Goal: Task Accomplishment & Management: Complete application form

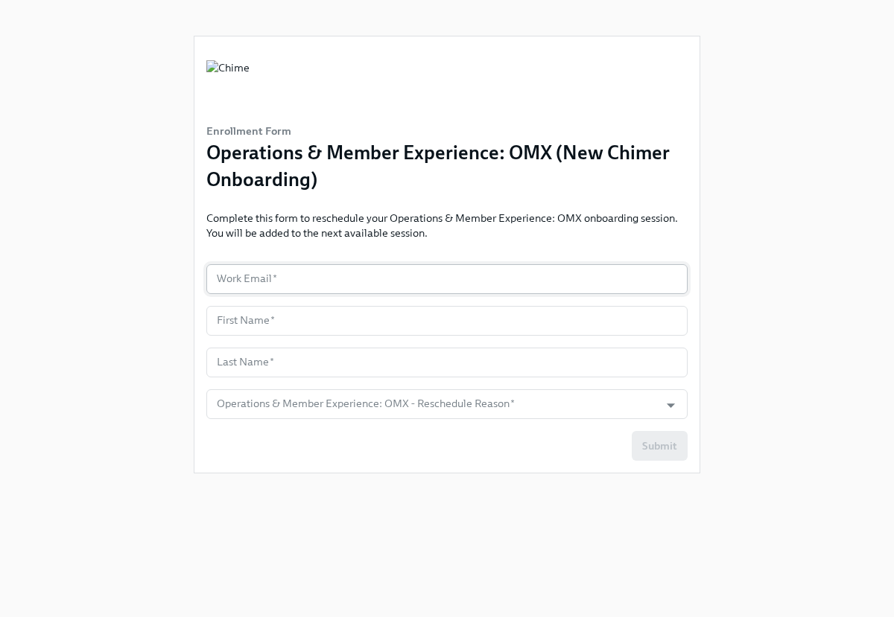
click at [450, 272] on input "text" at bounding box center [446, 279] width 481 height 30
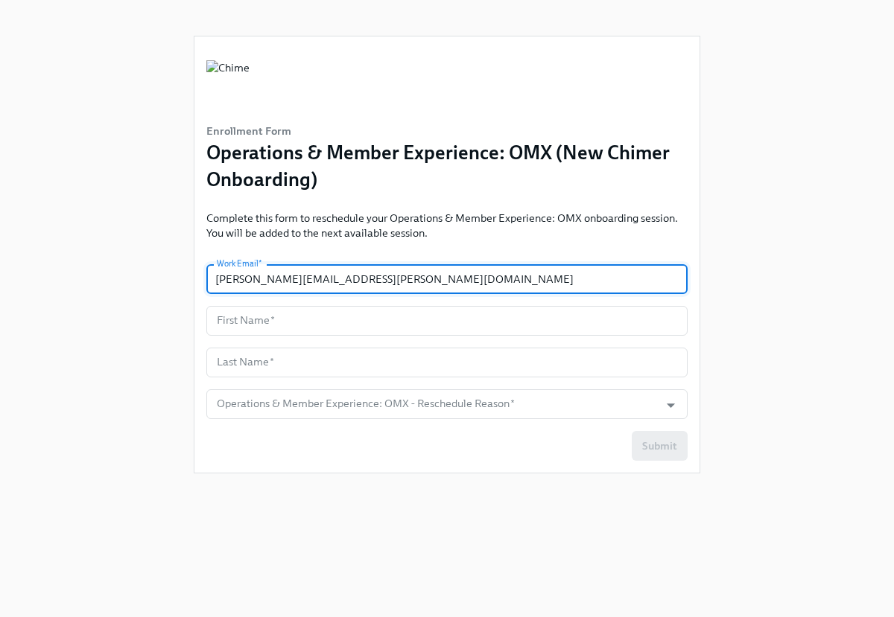
type input "[PERSON_NAME][EMAIL_ADDRESS][PERSON_NAME][DOMAIN_NAME]"
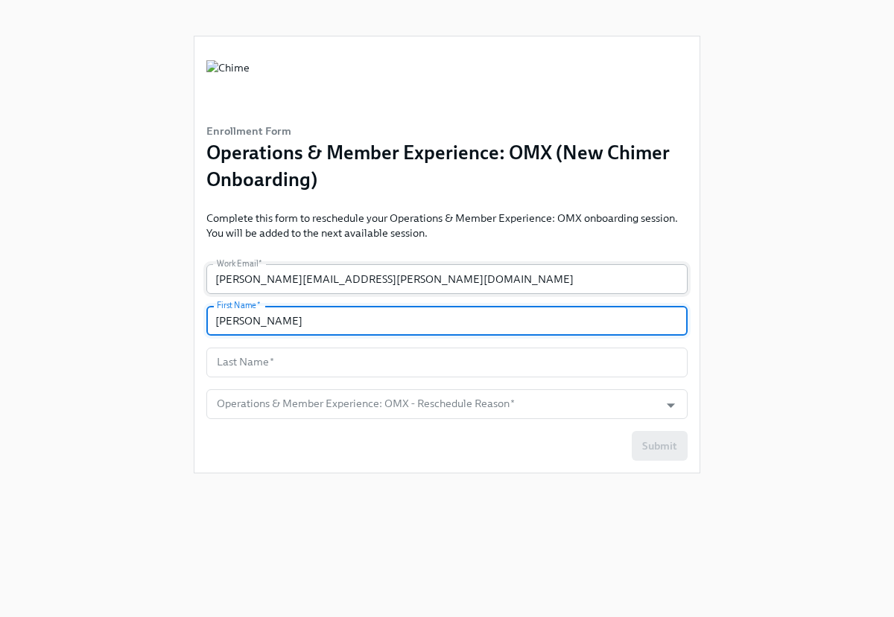
type input "[PERSON_NAME]"
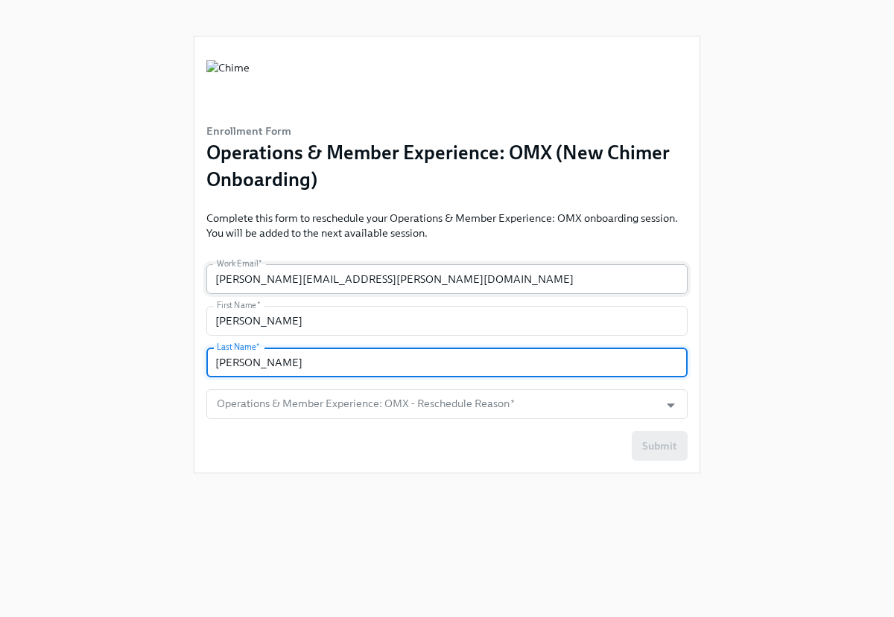
type input "[PERSON_NAME]"
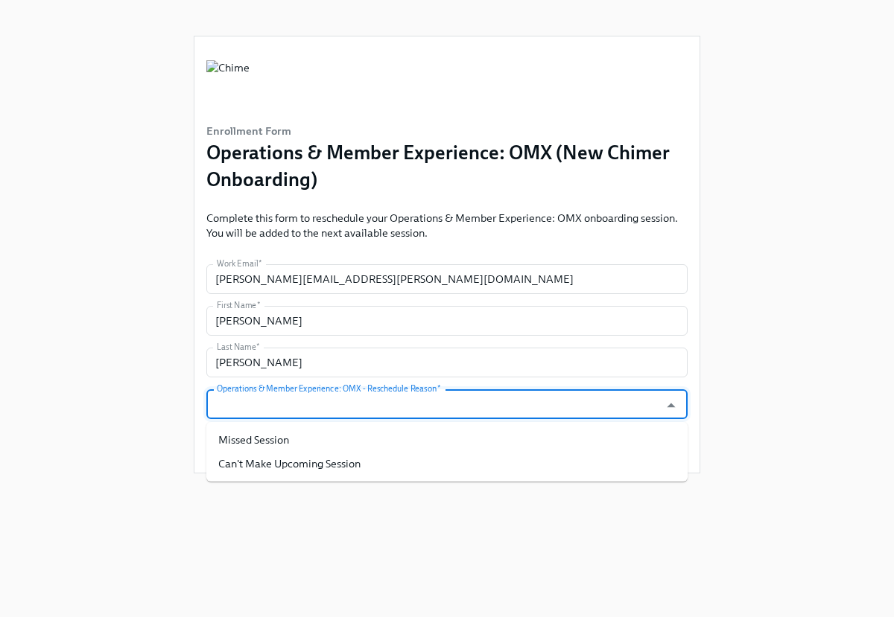
click at [415, 405] on input "Operations & Member Experience: OMX - Reschedule Reason   *" at bounding box center [433, 405] width 438 height 30
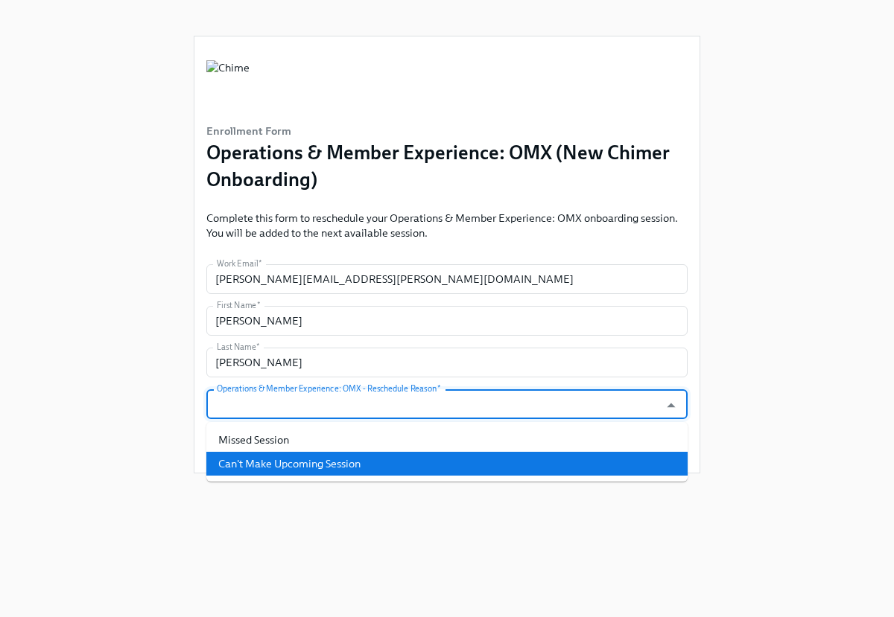
click at [398, 460] on li "Can't Make Upcoming Session" at bounding box center [446, 464] width 481 height 24
type input "Can't Make Upcoming Session"
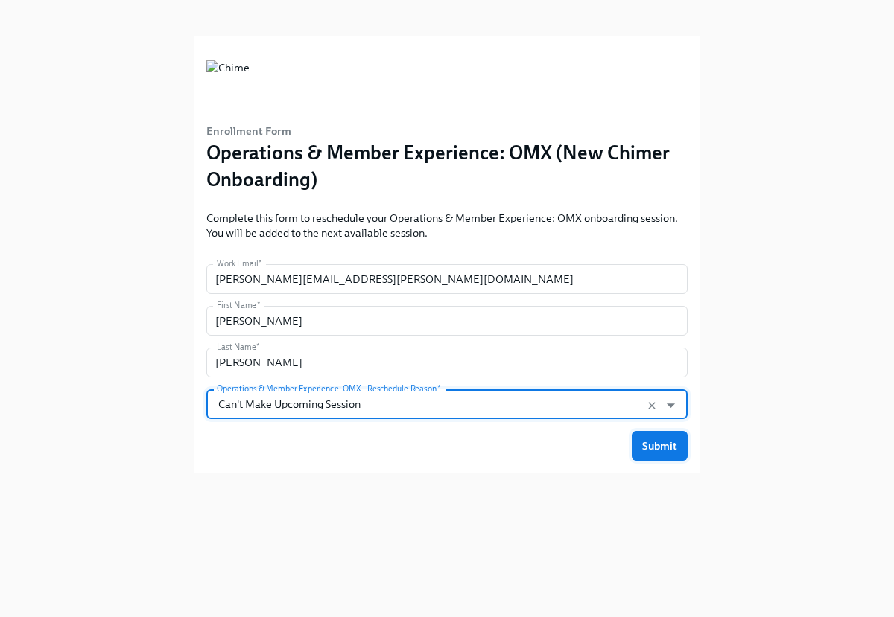
click at [662, 452] on span "Submit" at bounding box center [659, 446] width 35 height 15
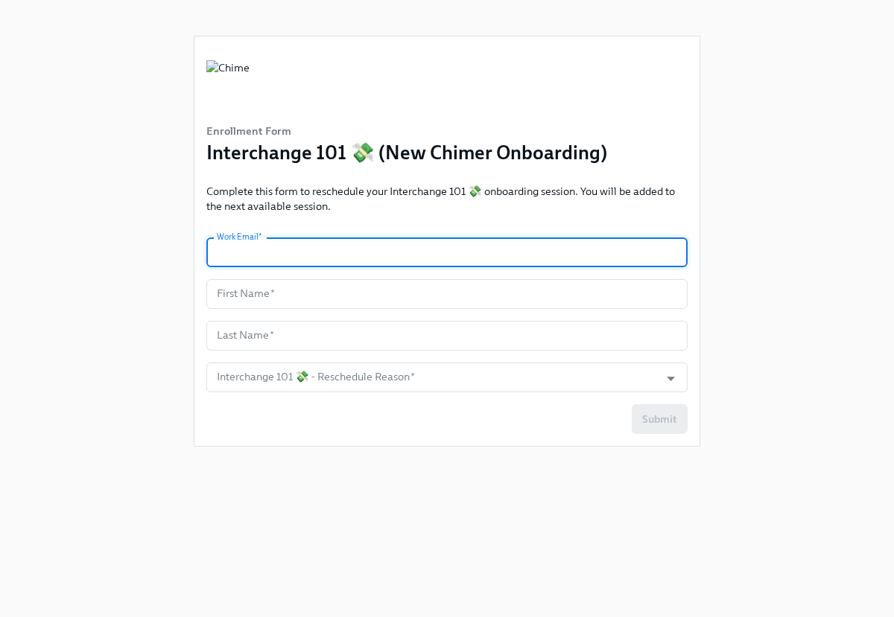
click at [443, 265] on input "text" at bounding box center [446, 253] width 481 height 30
type input "[PERSON_NAME][EMAIL_ADDRESS][PERSON_NAME][DOMAIN_NAME]"
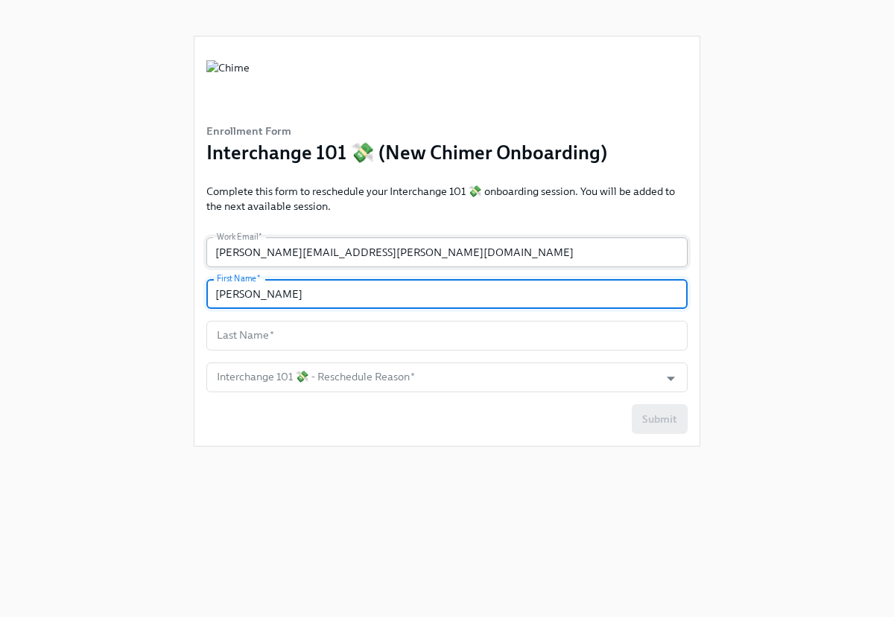
type input "[PERSON_NAME]"
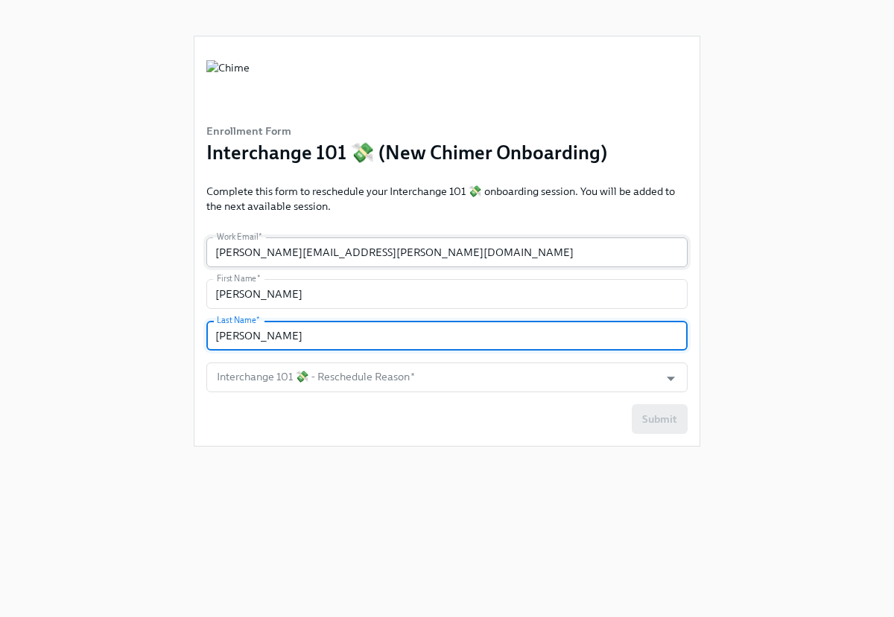
type input "[PERSON_NAME]"
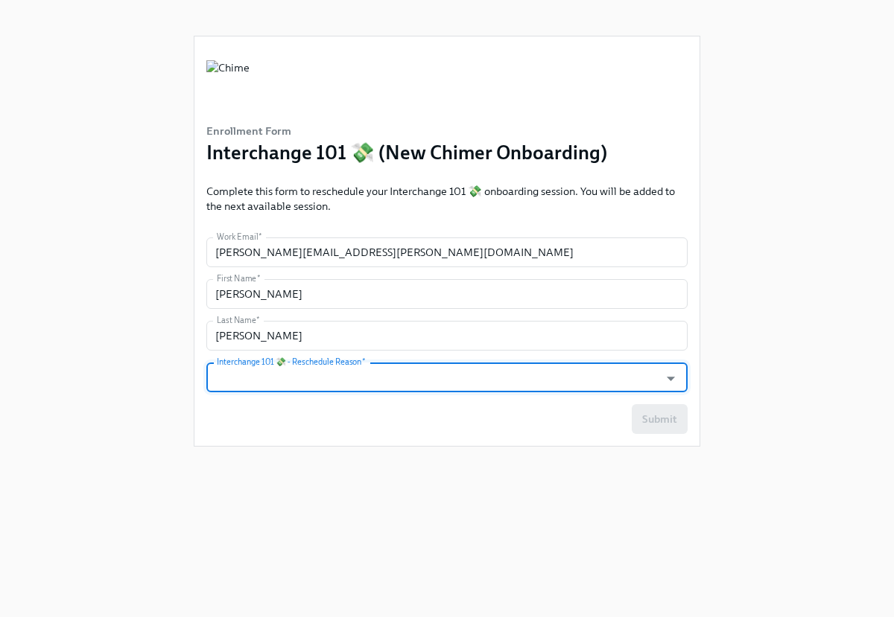
click at [480, 364] on input "Interchange 101 💸 - Reschedule Reason   *" at bounding box center [433, 378] width 438 height 30
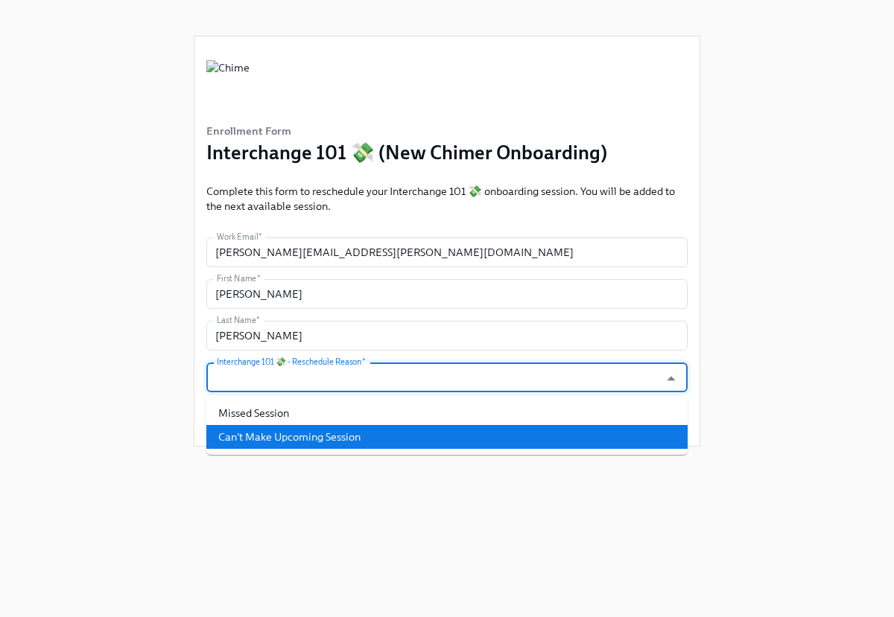
drag, startPoint x: 437, startPoint y: 419, endPoint x: 433, endPoint y: 430, distance: 12.0
click at [433, 430] on ul "Missed Session Can't Make Upcoming Session" at bounding box center [446, 425] width 481 height 60
click at [433, 430] on li "Can't Make Upcoming Session" at bounding box center [446, 437] width 481 height 24
type input "Can't Make Upcoming Session"
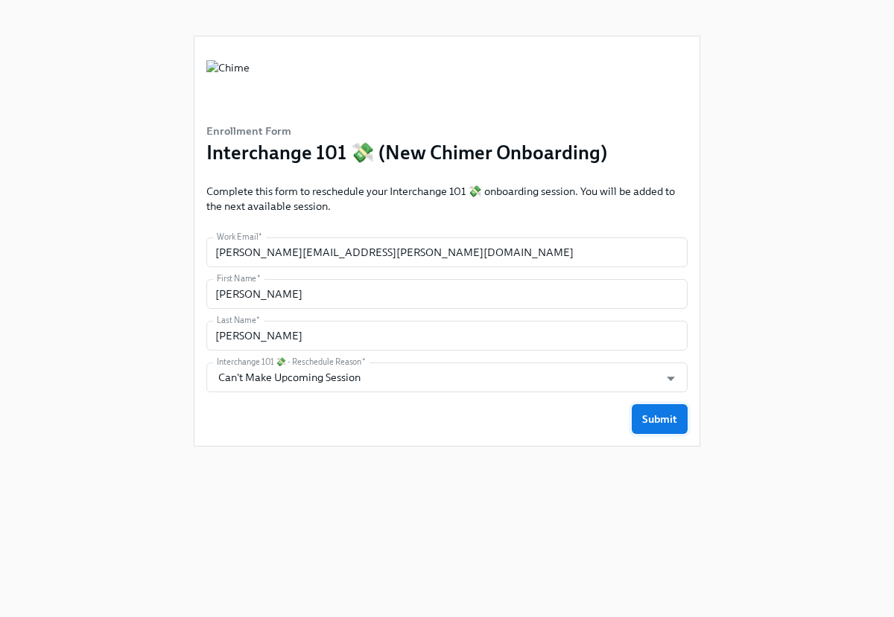
click at [673, 420] on span "Submit" at bounding box center [659, 419] width 35 height 15
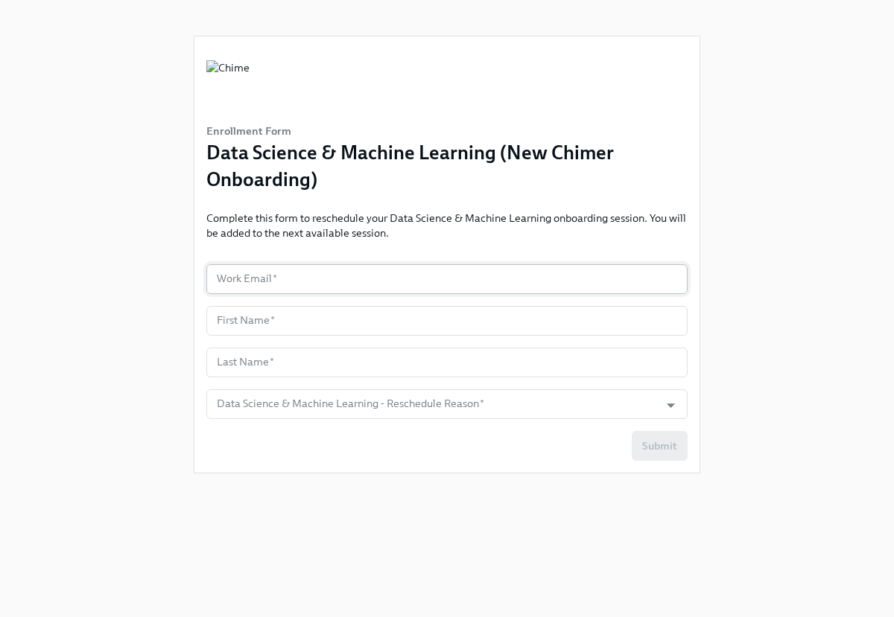
click at [355, 284] on input "text" at bounding box center [446, 279] width 481 height 30
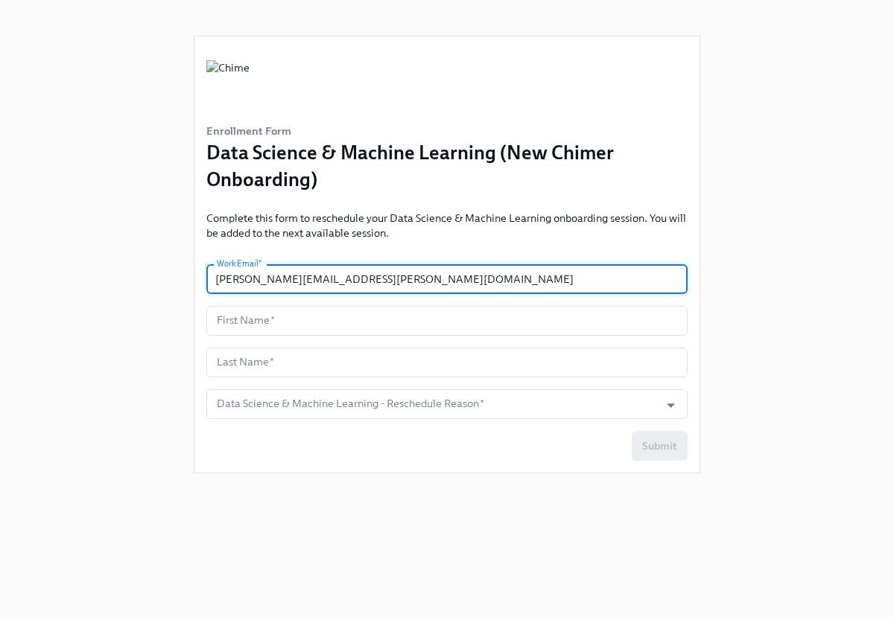
type input "[PERSON_NAME][EMAIL_ADDRESS][PERSON_NAME][DOMAIN_NAME]"
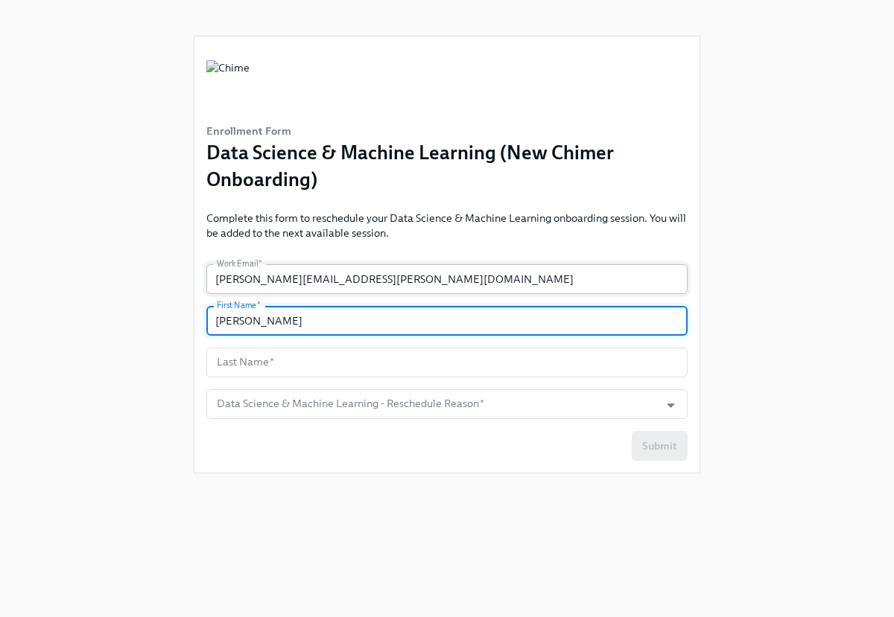
type input "[PERSON_NAME]"
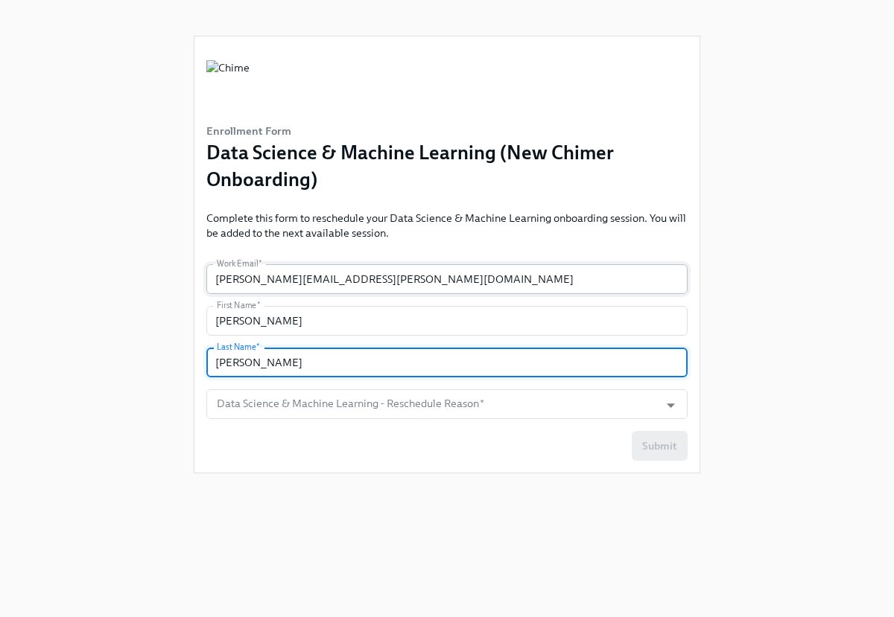
type input "[PERSON_NAME]"
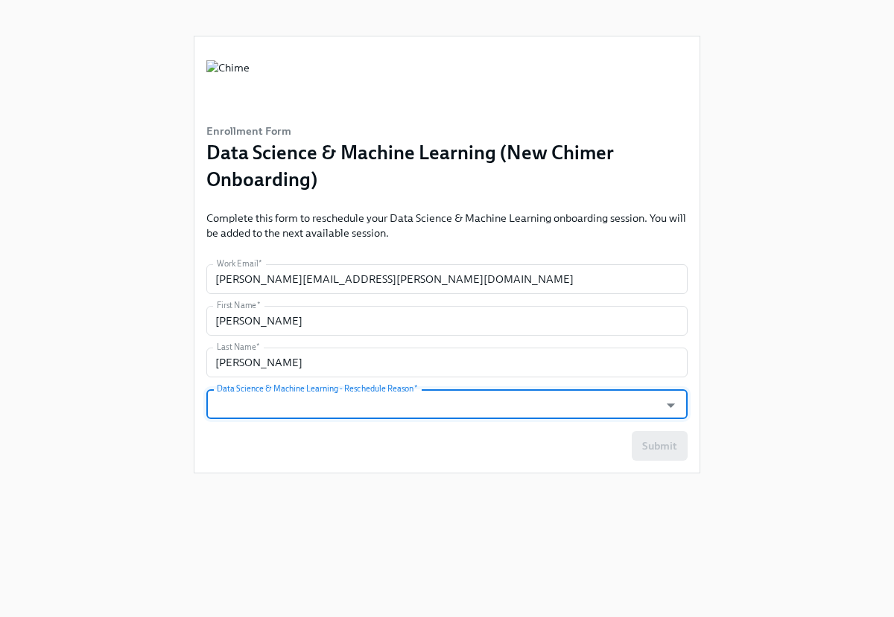
click at [397, 416] on input "Data Science & Machine Learning - Reschedule Reason   *" at bounding box center [433, 405] width 438 height 30
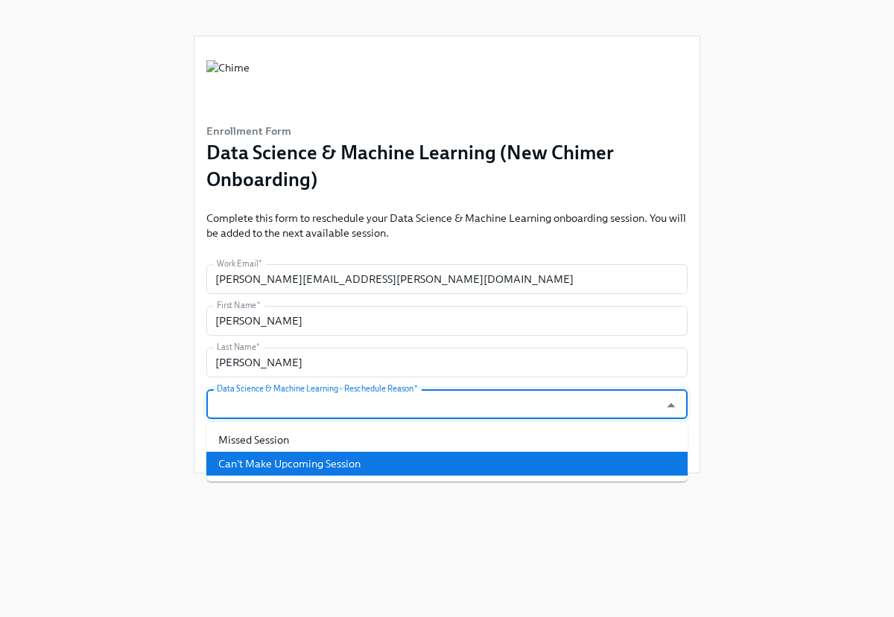
click at [362, 464] on li "Can't Make Upcoming Session" at bounding box center [446, 464] width 481 height 24
type input "Can't Make Upcoming Session"
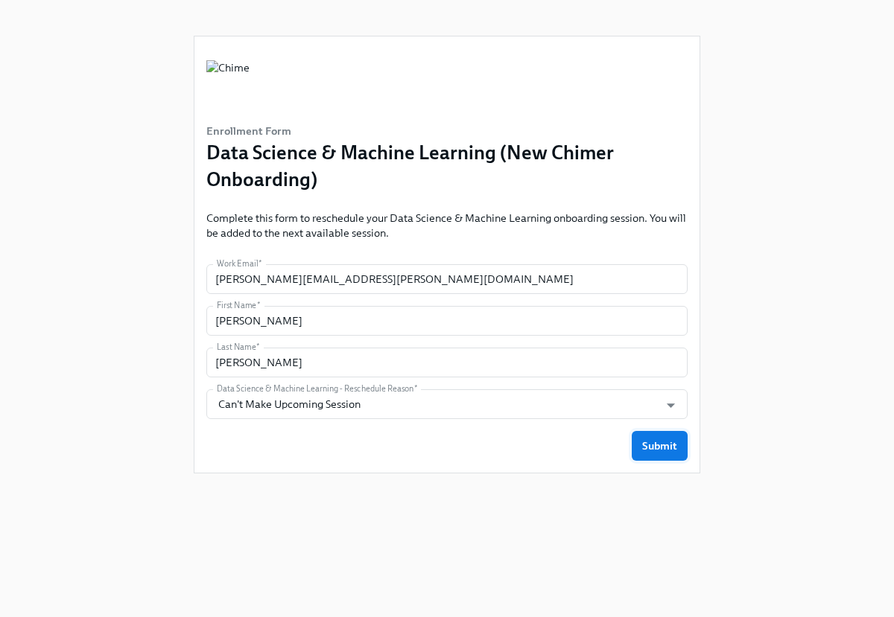
click at [645, 451] on span "Submit" at bounding box center [659, 446] width 35 height 15
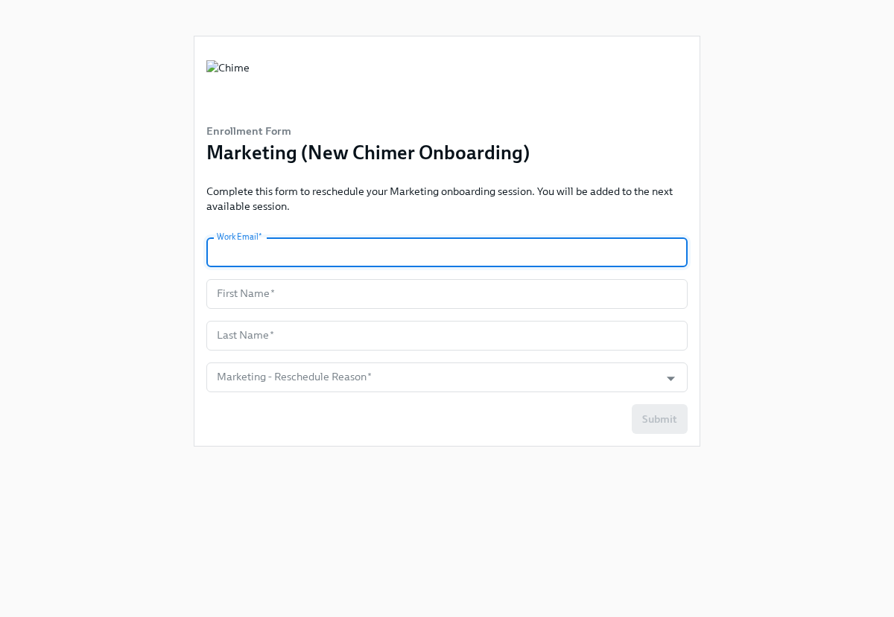
click at [323, 245] on input "text" at bounding box center [446, 253] width 481 height 30
type input "[PERSON_NAME][EMAIL_ADDRESS][PERSON_NAME][DOMAIN_NAME]"
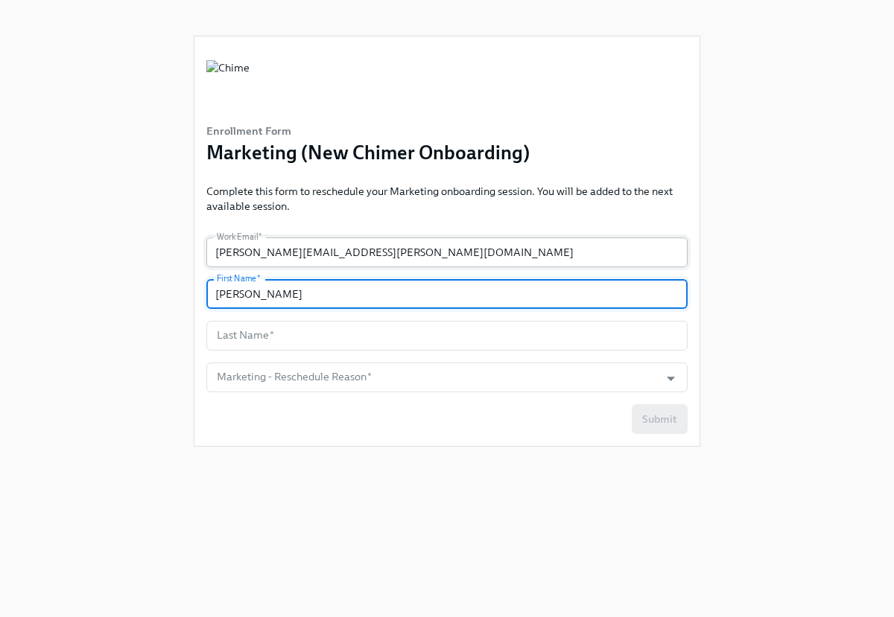
type input "[PERSON_NAME]"
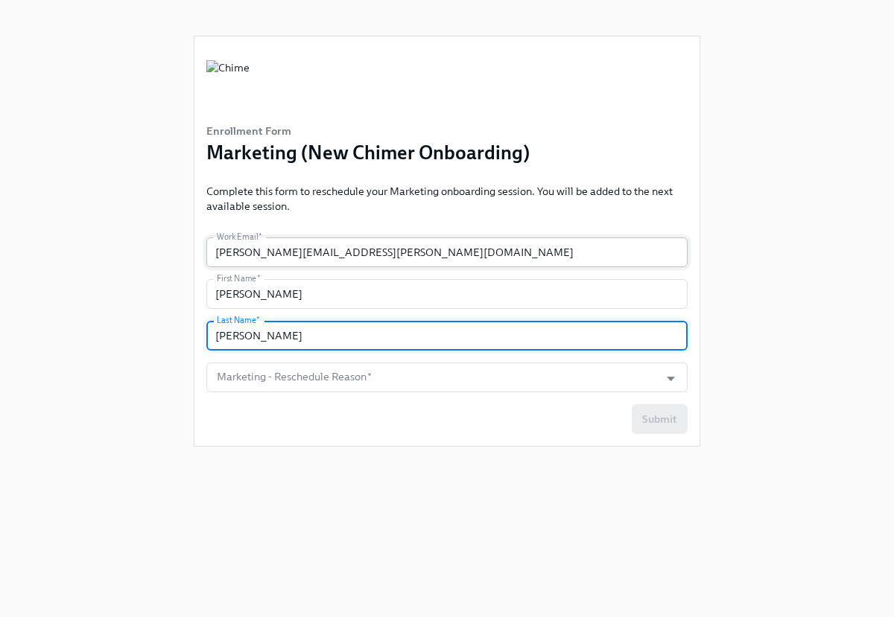
type input "[PERSON_NAME]"
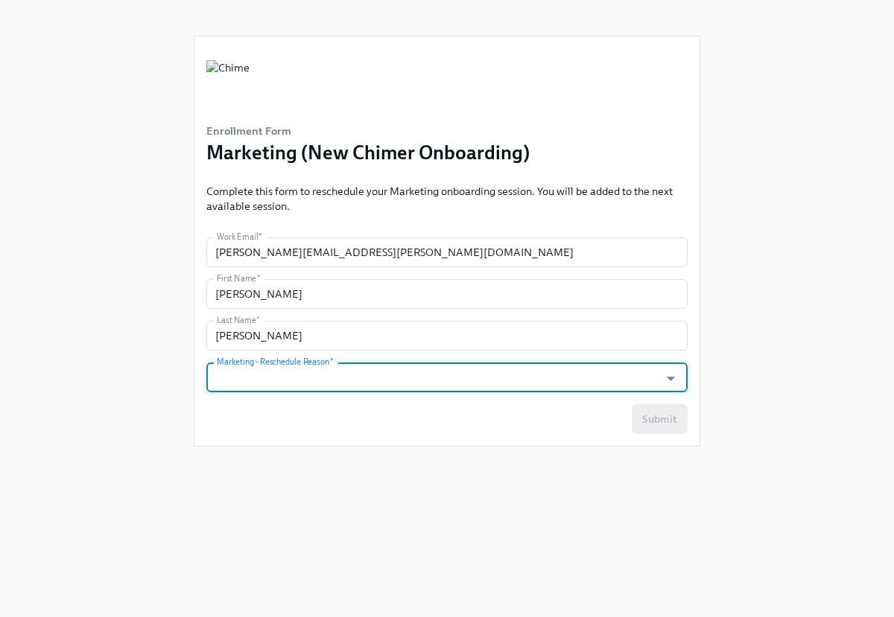
click at [385, 372] on input "Marketing - Reschedule Reason   *" at bounding box center [433, 378] width 438 height 30
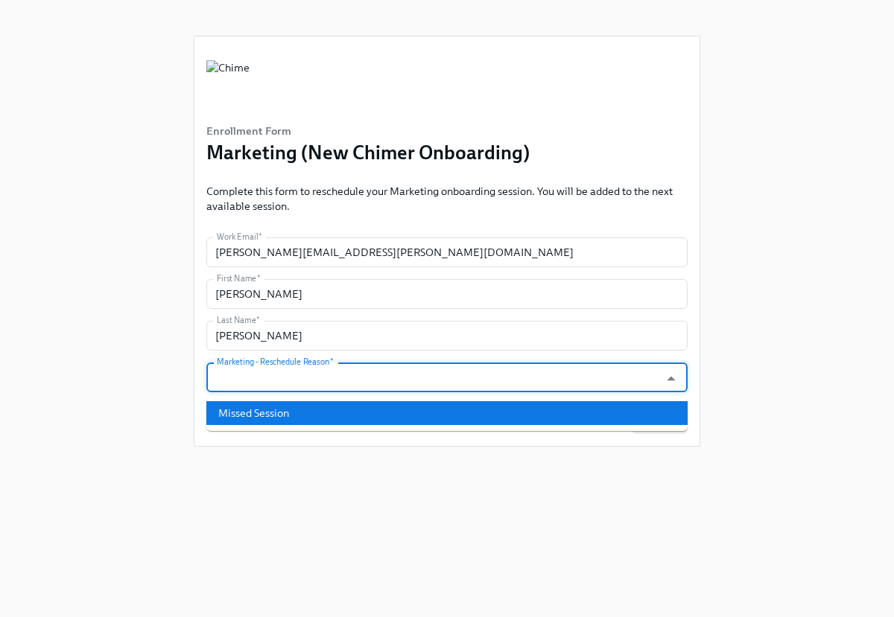
click at [379, 405] on li "Missed Session" at bounding box center [446, 413] width 481 height 24
type input "Missed Session"
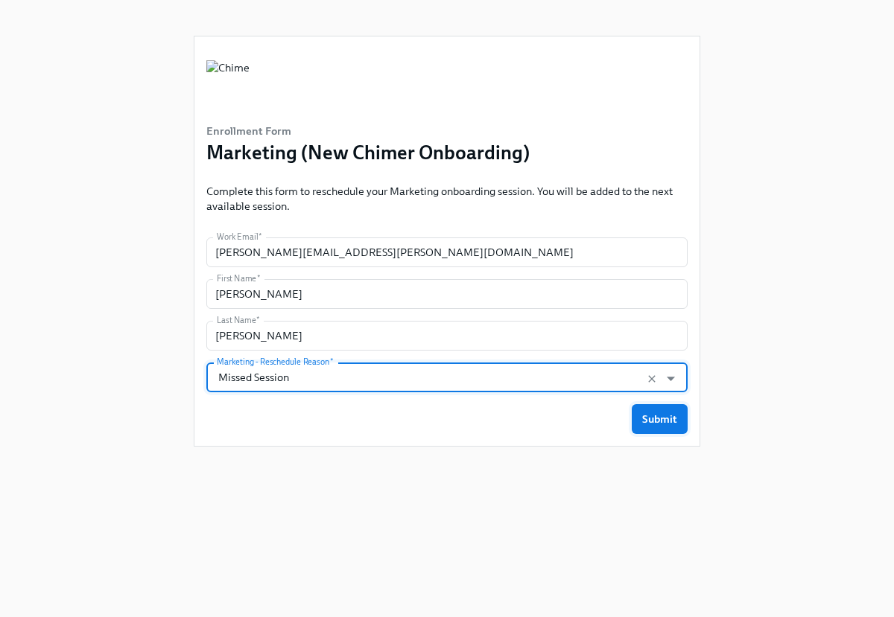
click at [662, 426] on span "Submit" at bounding box center [659, 419] width 35 height 15
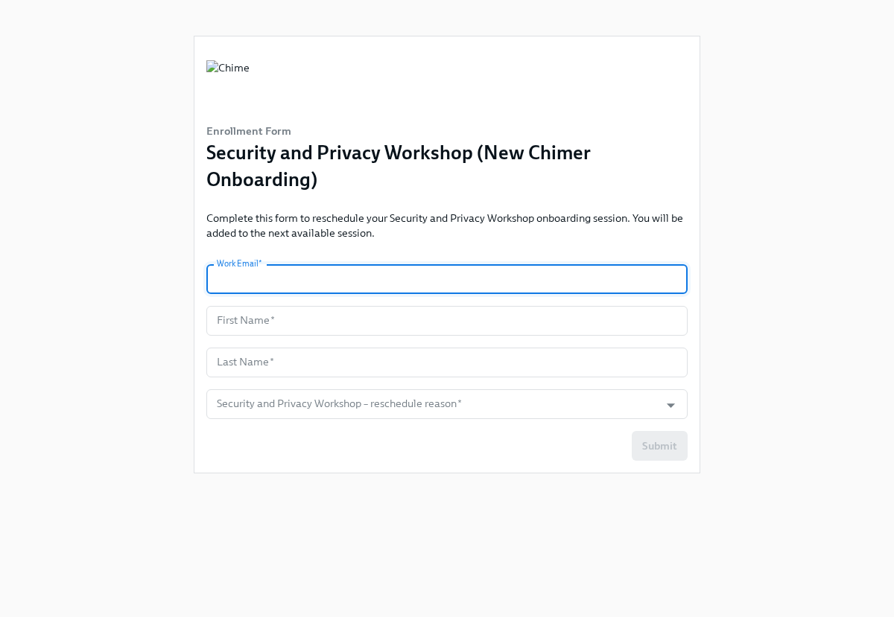
click at [301, 285] on input "text" at bounding box center [446, 279] width 481 height 30
type input "[PERSON_NAME][EMAIL_ADDRESS][PERSON_NAME][DOMAIN_NAME]"
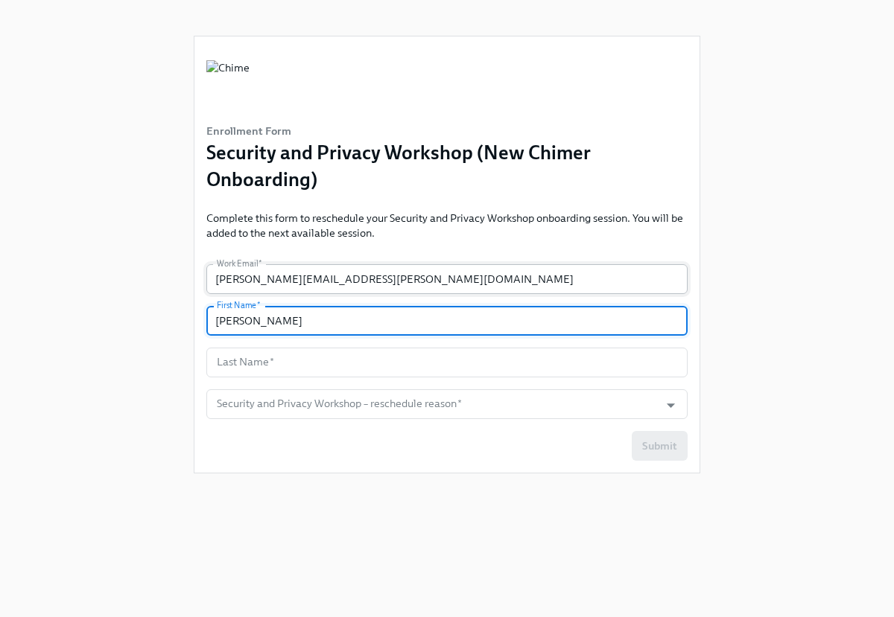
type input "[PERSON_NAME]"
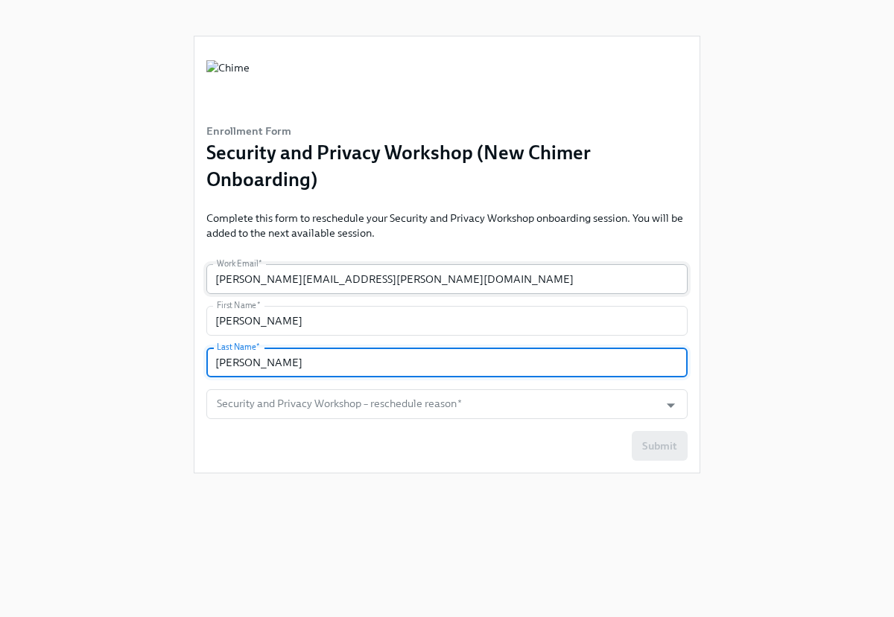
type input "[PERSON_NAME]"
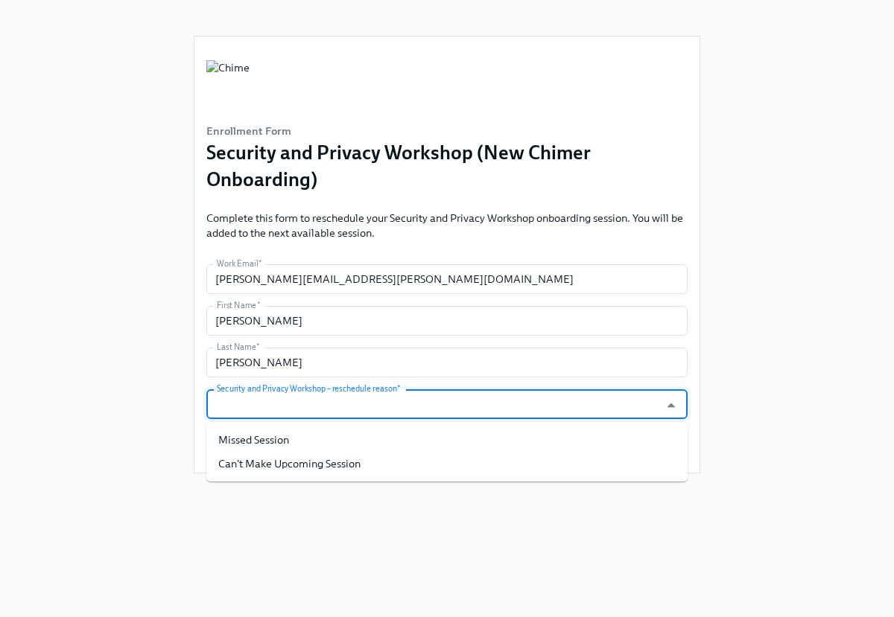
click at [320, 401] on input "Security and Privacy Workshop – reschedule reason   *" at bounding box center [433, 405] width 438 height 30
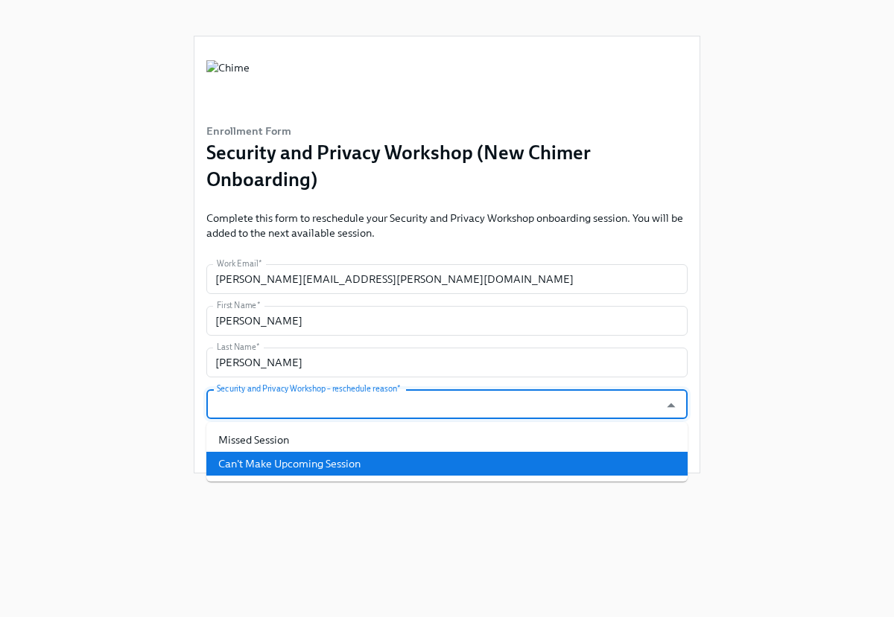
click at [310, 477] on ul "Missed Session Can't Make Upcoming Session" at bounding box center [446, 452] width 481 height 60
click at [349, 468] on li "Can't Make Upcoming Session" at bounding box center [446, 464] width 481 height 24
type input "Can't Make Upcoming Session"
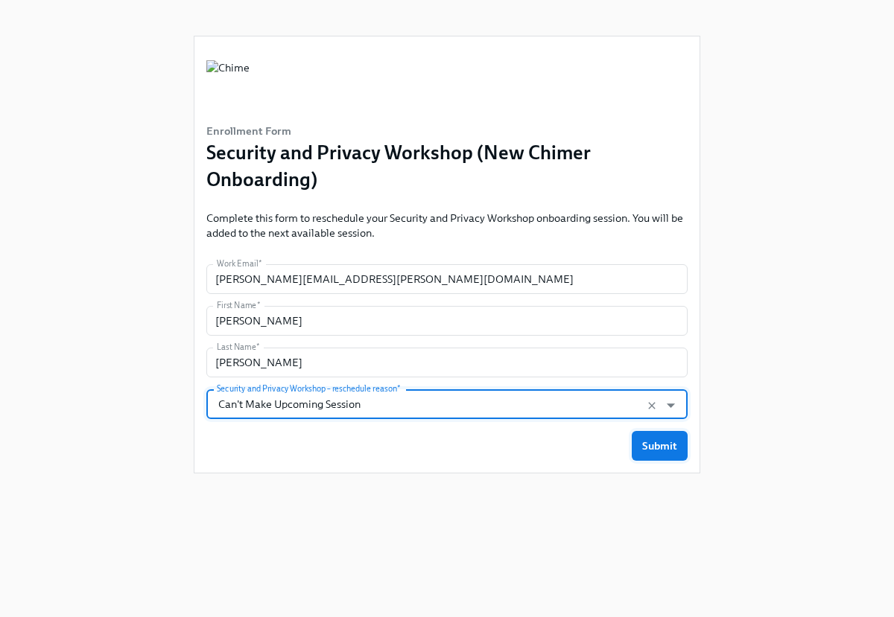
click at [667, 451] on span "Submit" at bounding box center [659, 446] width 35 height 15
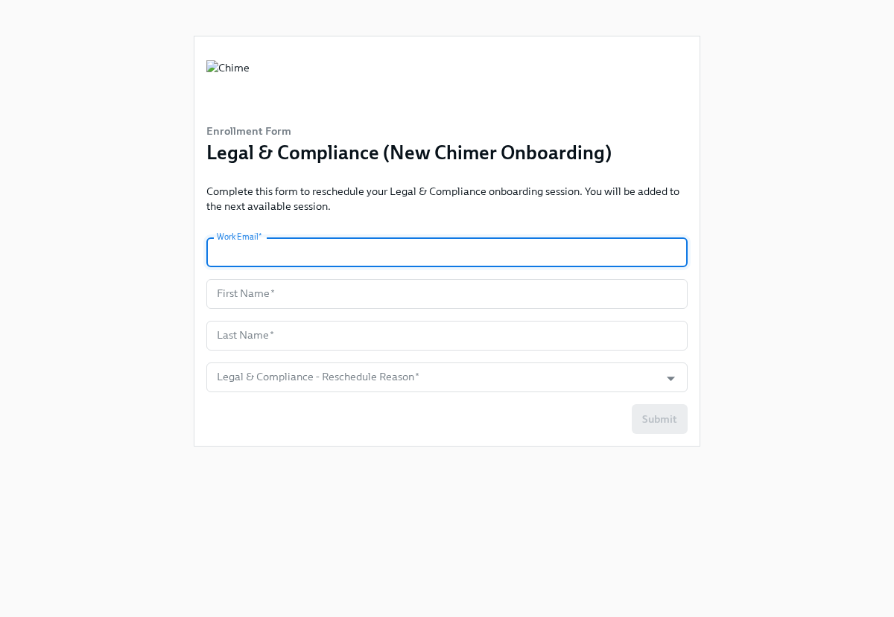
click at [307, 253] on input "text" at bounding box center [446, 253] width 481 height 30
type input "[PERSON_NAME][EMAIL_ADDRESS][PERSON_NAME][DOMAIN_NAME]"
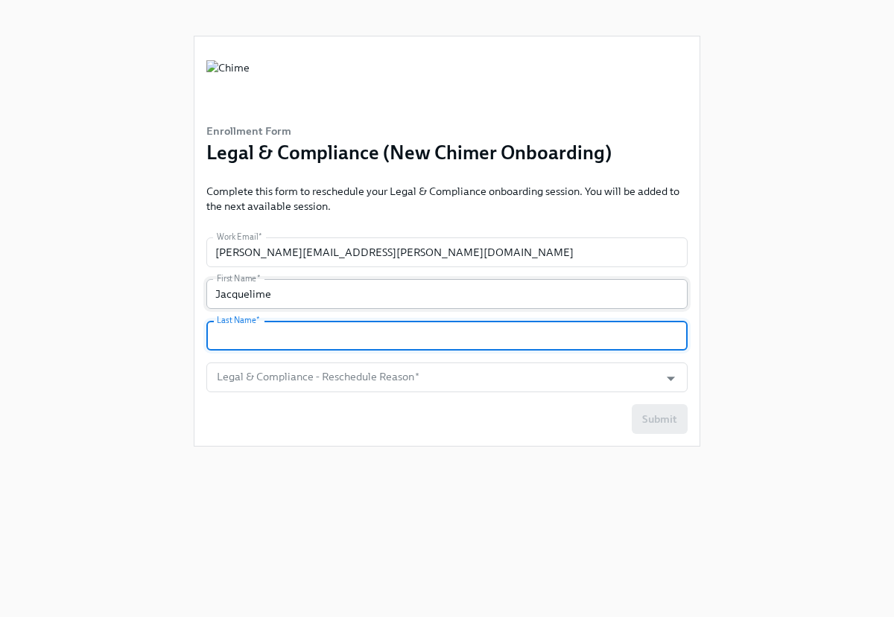
click at [302, 293] on input "Jacquelime" at bounding box center [446, 294] width 481 height 30
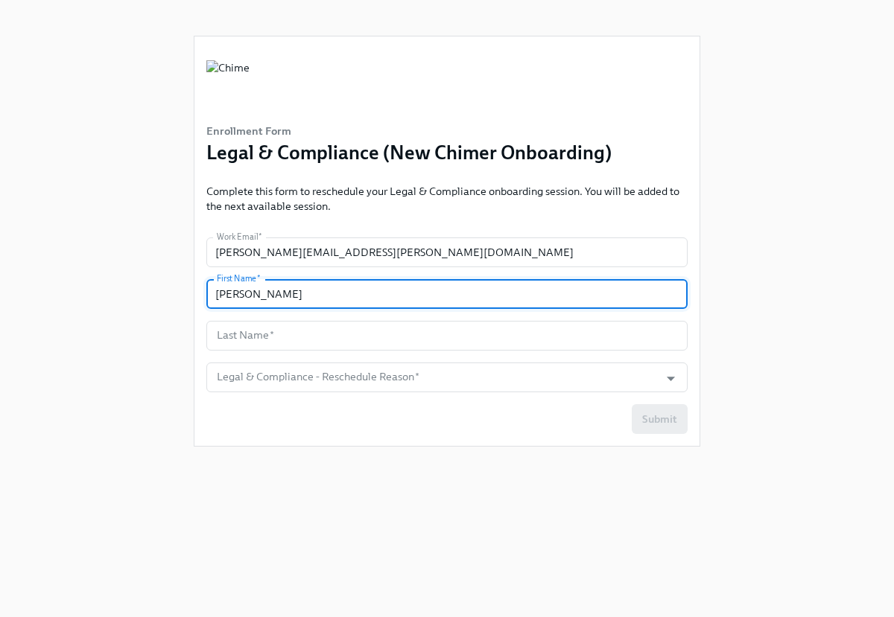
type input "[PERSON_NAME]"
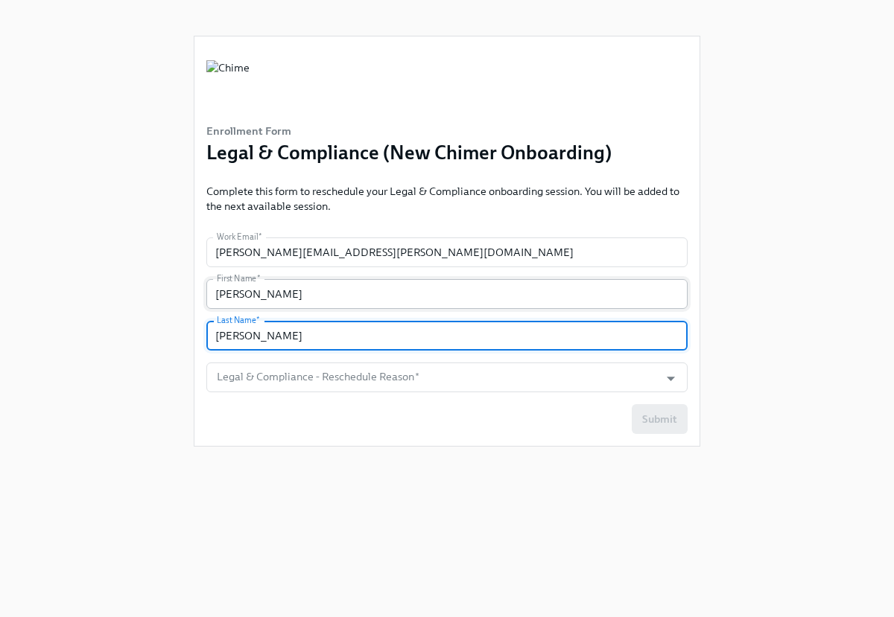
type input "[PERSON_NAME]"
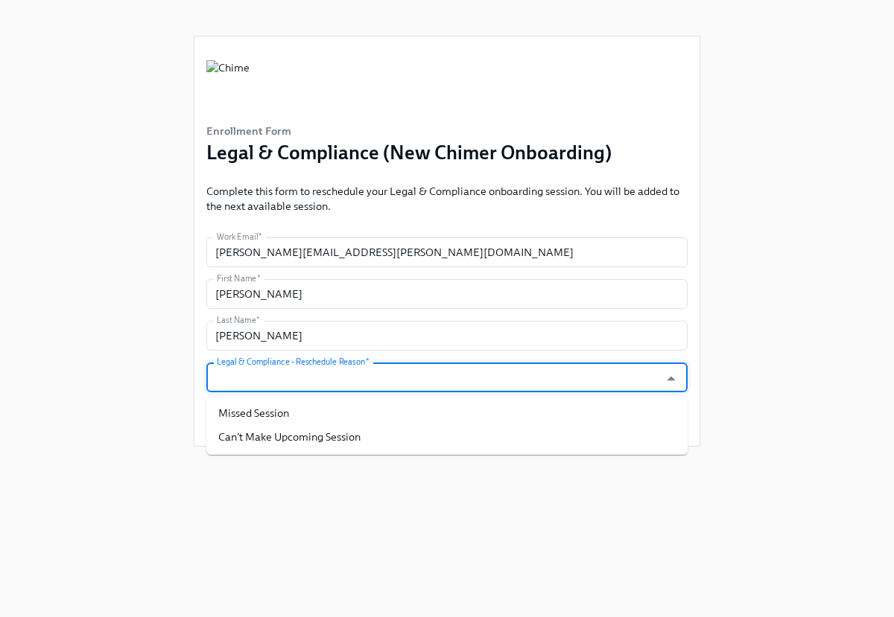
click at [399, 386] on input "Legal & Compliance - Reschedule Reason   *" at bounding box center [433, 378] width 438 height 30
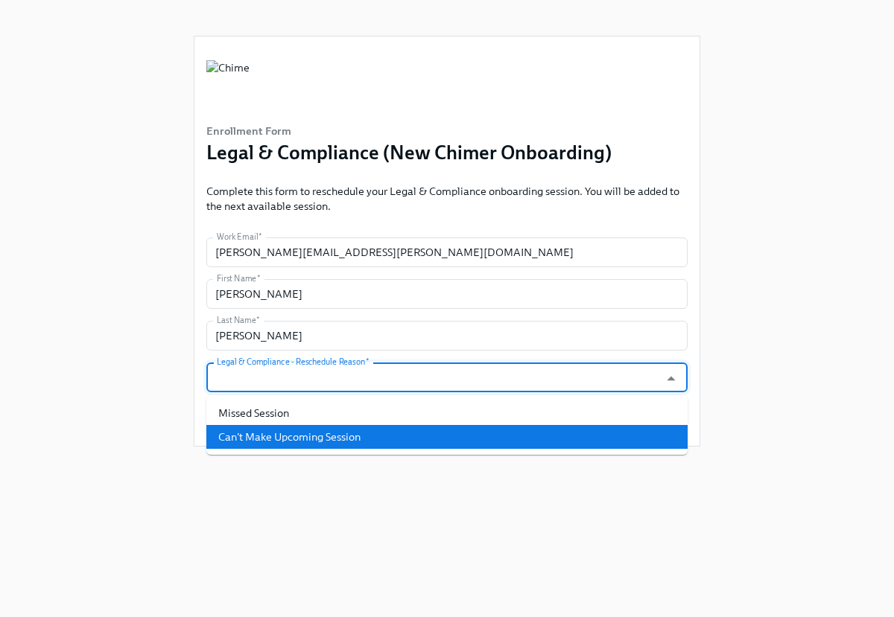
click at [375, 429] on li "Can't Make Upcoming Session" at bounding box center [446, 437] width 481 height 24
type input "Can't Make Upcoming Session"
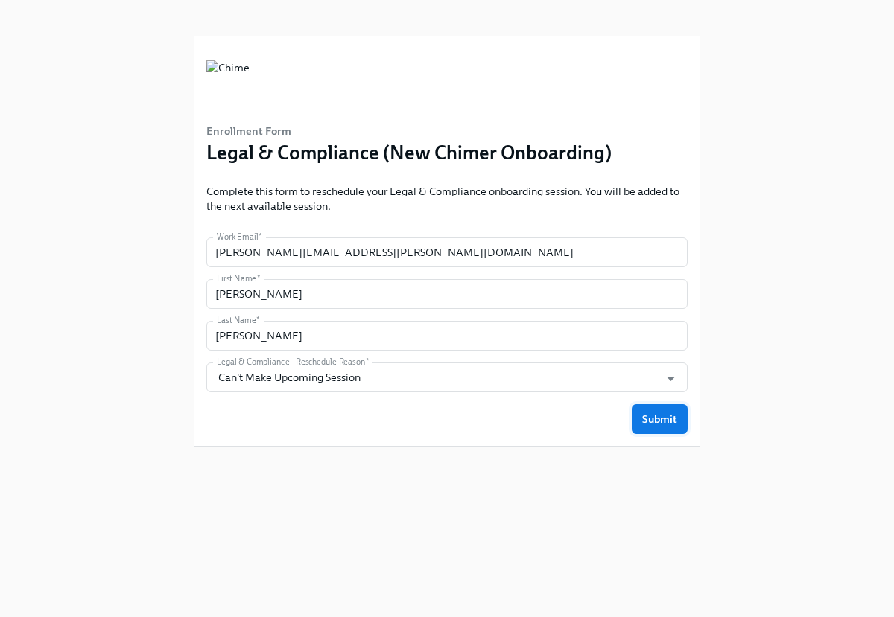
click at [653, 427] on button "Submit" at bounding box center [660, 419] width 56 height 30
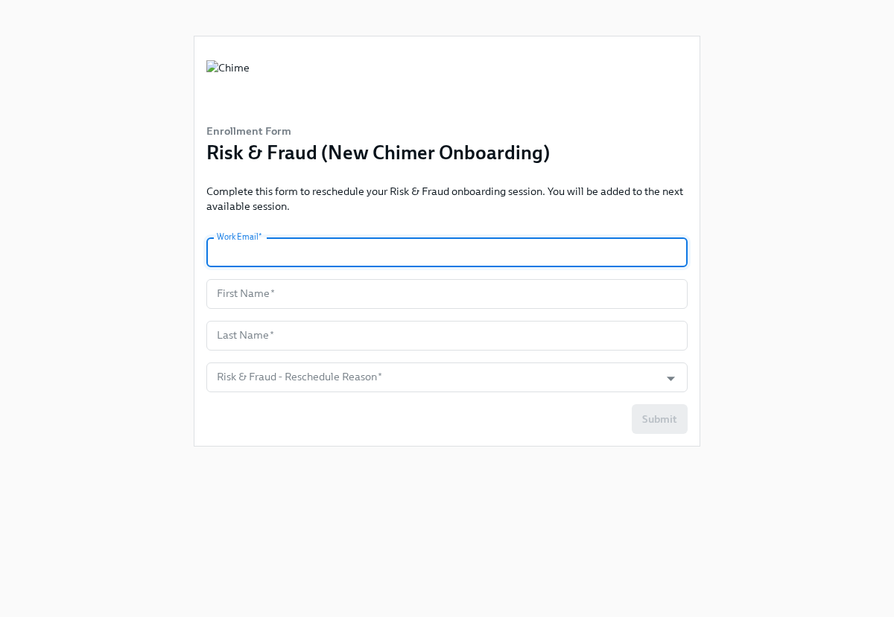
click at [340, 267] on input "text" at bounding box center [446, 253] width 481 height 30
click at [343, 257] on input "text" at bounding box center [446, 253] width 481 height 30
type input "[PERSON_NAME][EMAIL_ADDRESS][PERSON_NAME][DOMAIN_NAME]"
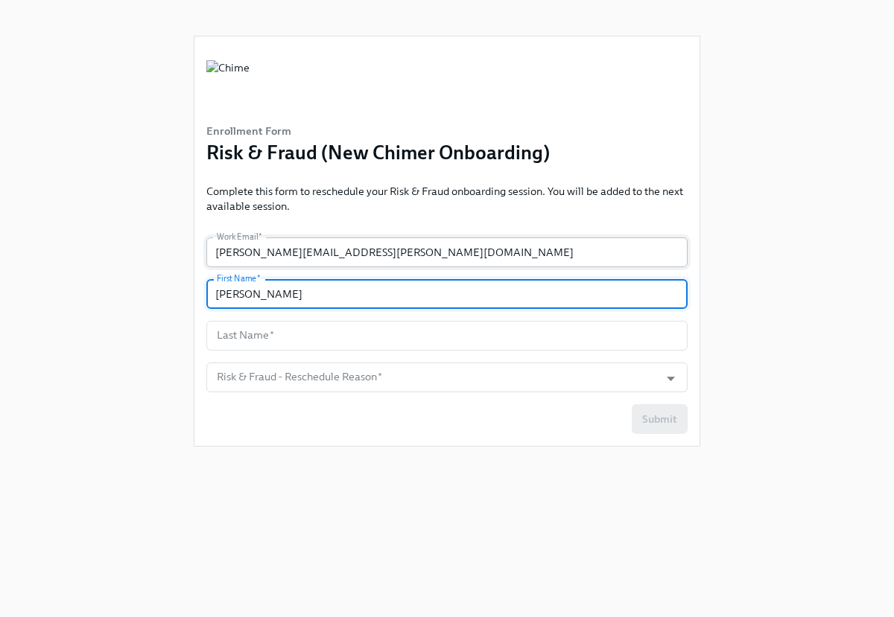
type input "[PERSON_NAME]"
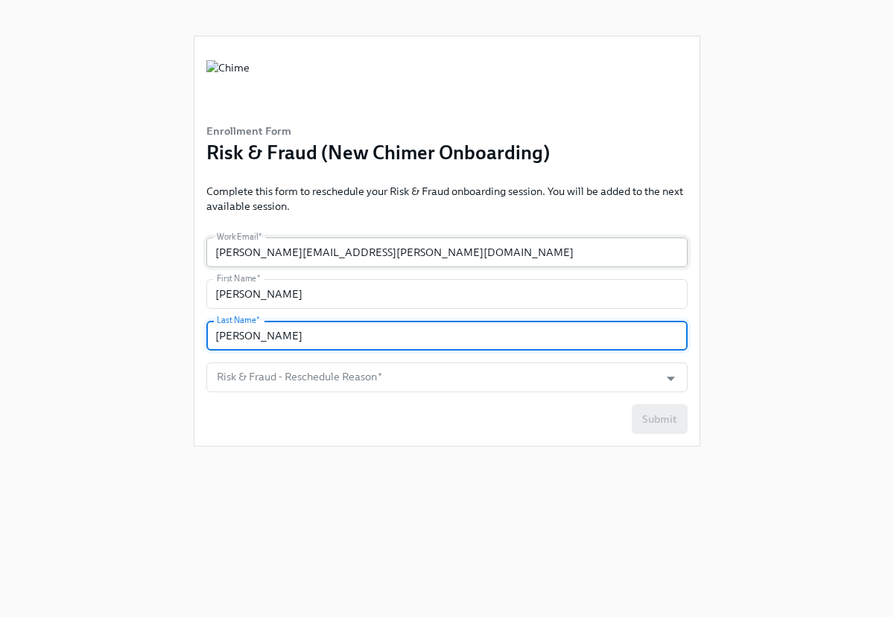
type input "[PERSON_NAME]"
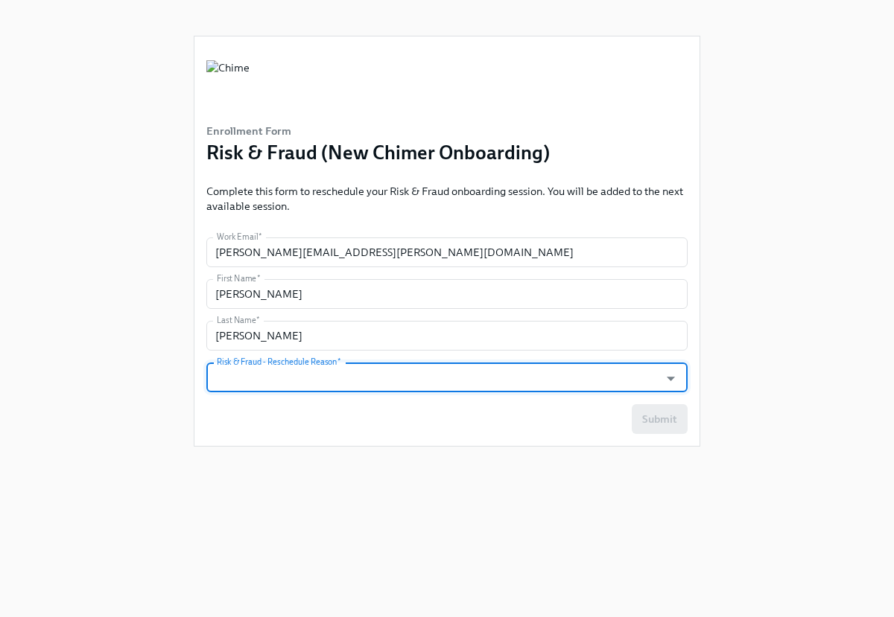
click at [364, 372] on input "Risk & Fraud - Reschedule Reason   *" at bounding box center [433, 378] width 438 height 30
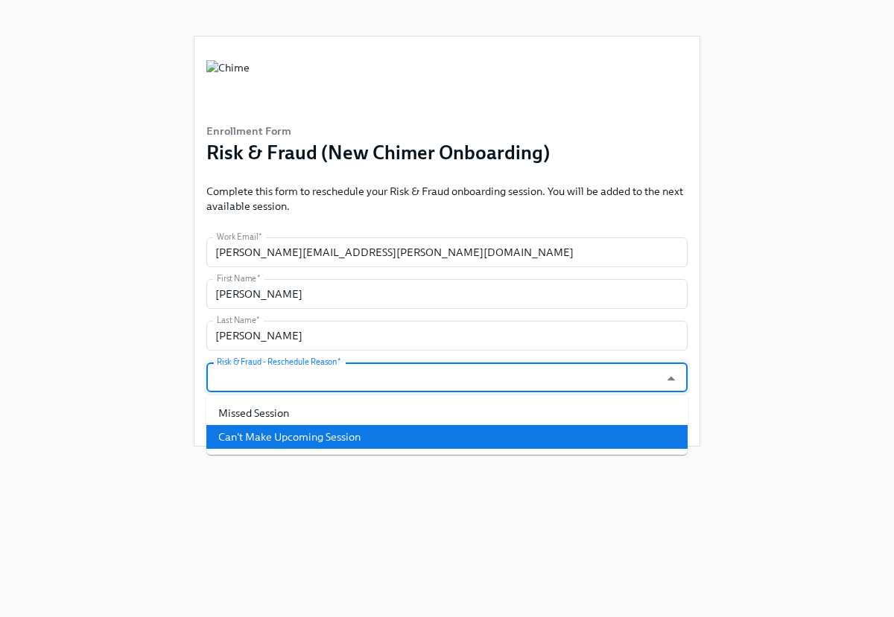
click at [337, 436] on li "Can't Make Upcoming Session" at bounding box center [446, 437] width 481 height 24
type input "Can't Make Upcoming Session"
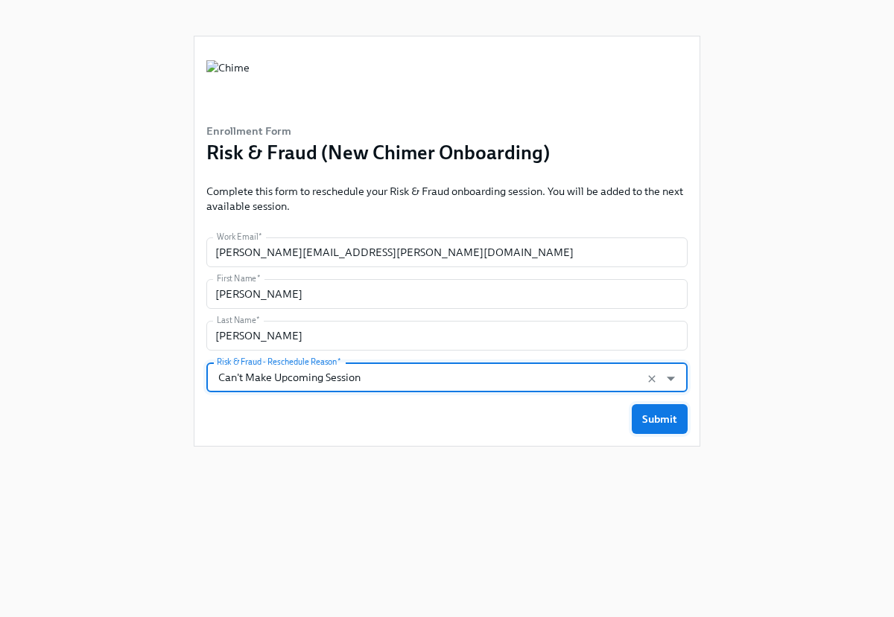
click at [673, 422] on span "Submit" at bounding box center [659, 419] width 35 height 15
